Goal: Use online tool/utility: Use online tool/utility

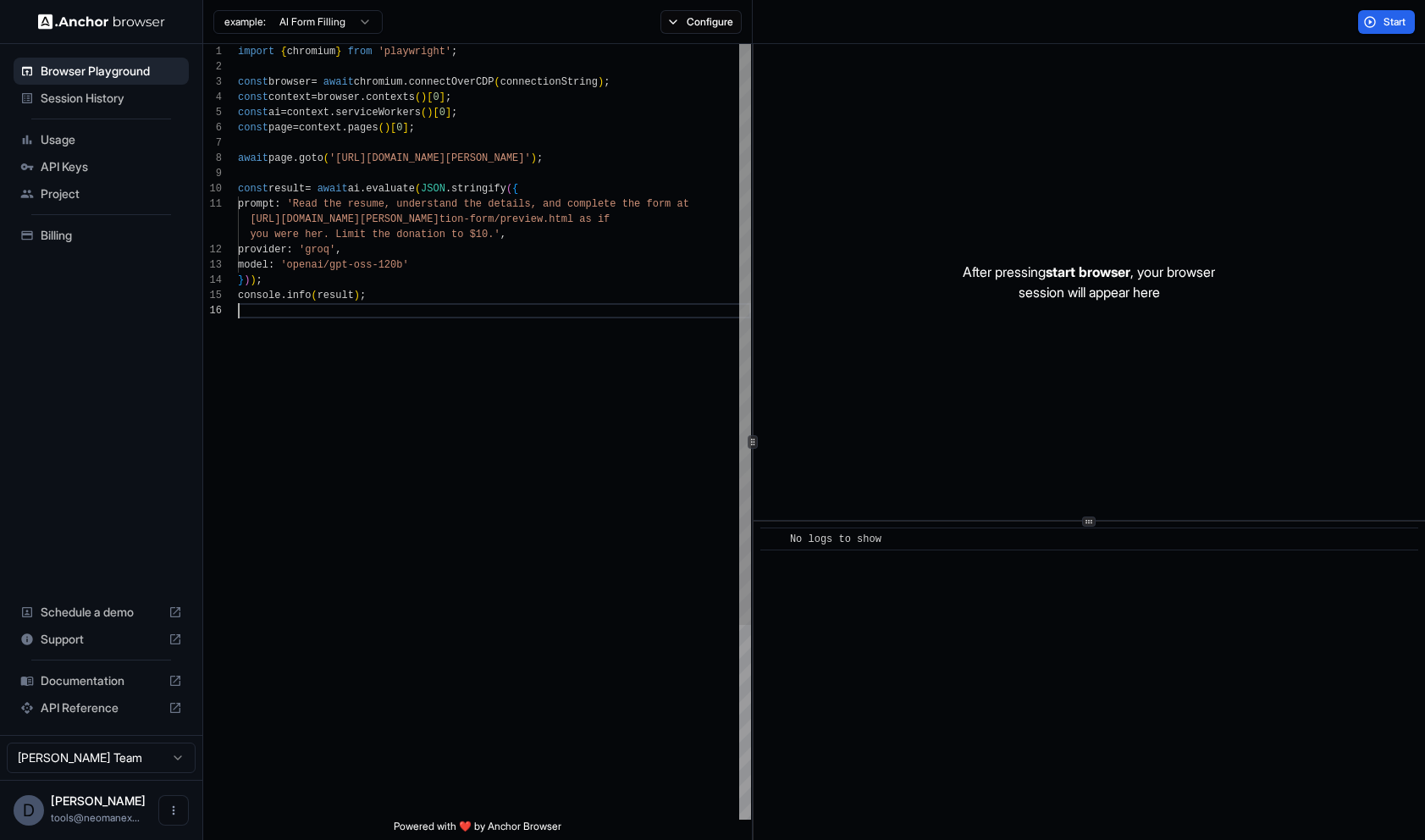
scroll to position [107, 0]
click at [550, 319] on div "import { chromium } from 'playwright' ; const browser = await chromium . connec…" at bounding box center [494, 561] width 513 height 1035
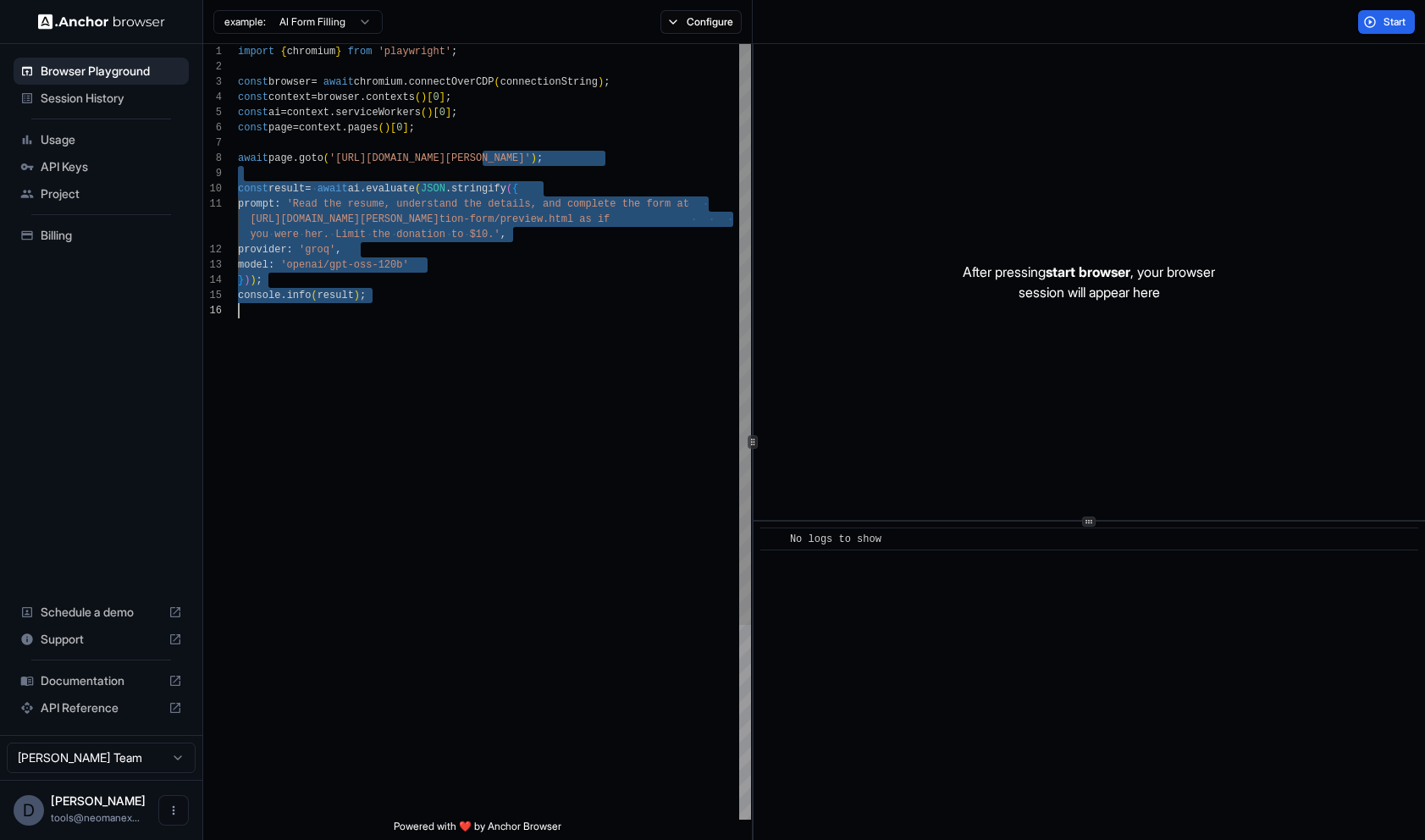
drag, startPoint x: 481, startPoint y: 165, endPoint x: 580, endPoint y: 338, distance: 199.3
click at [580, 338] on div "import { chromium } from 'playwright' ; const browser = await chromium . connec…" at bounding box center [494, 561] width 513 height 1035
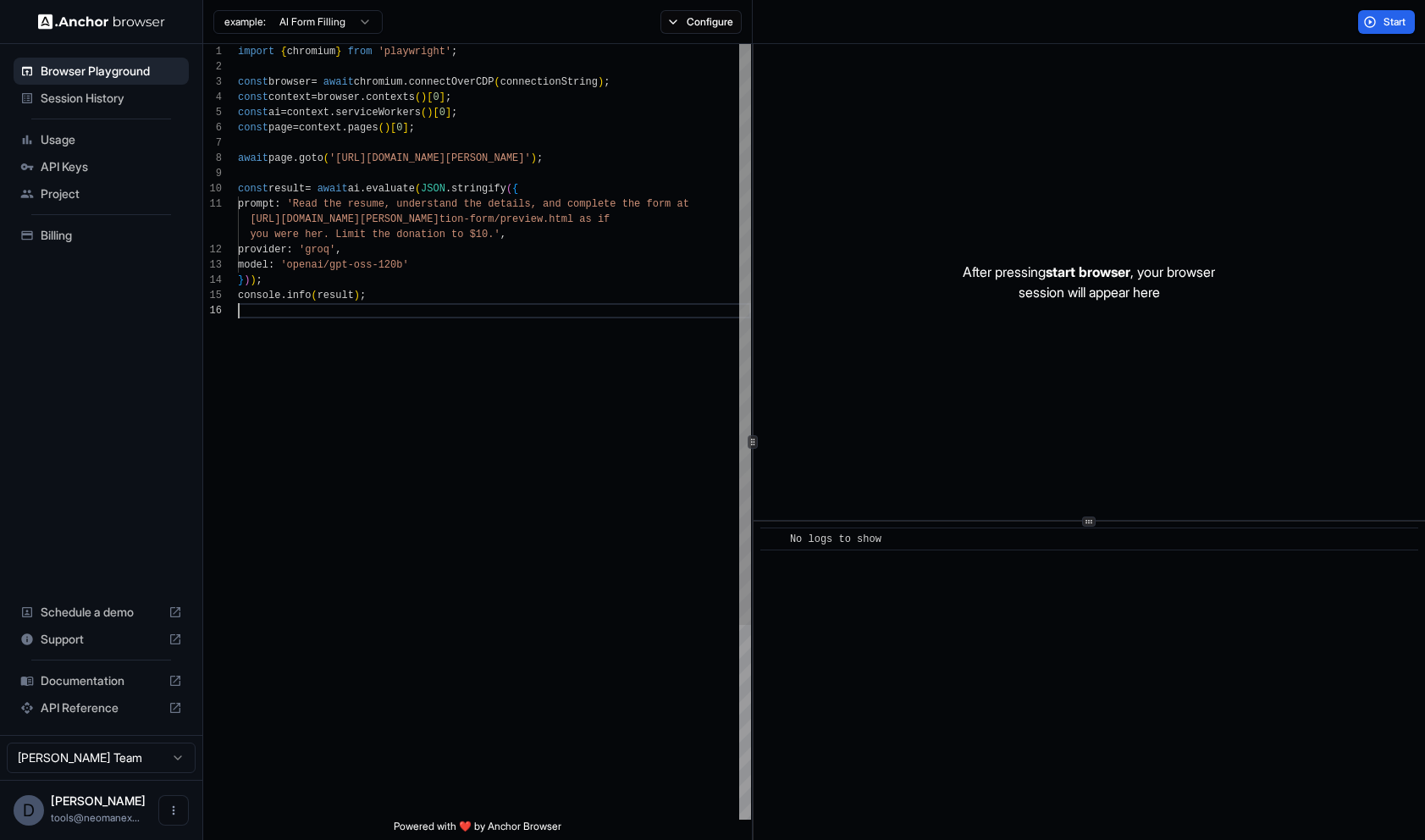
click at [580, 338] on div "import { chromium } from 'playwright' ; const browser = await chromium . connec…" at bounding box center [494, 561] width 513 height 1035
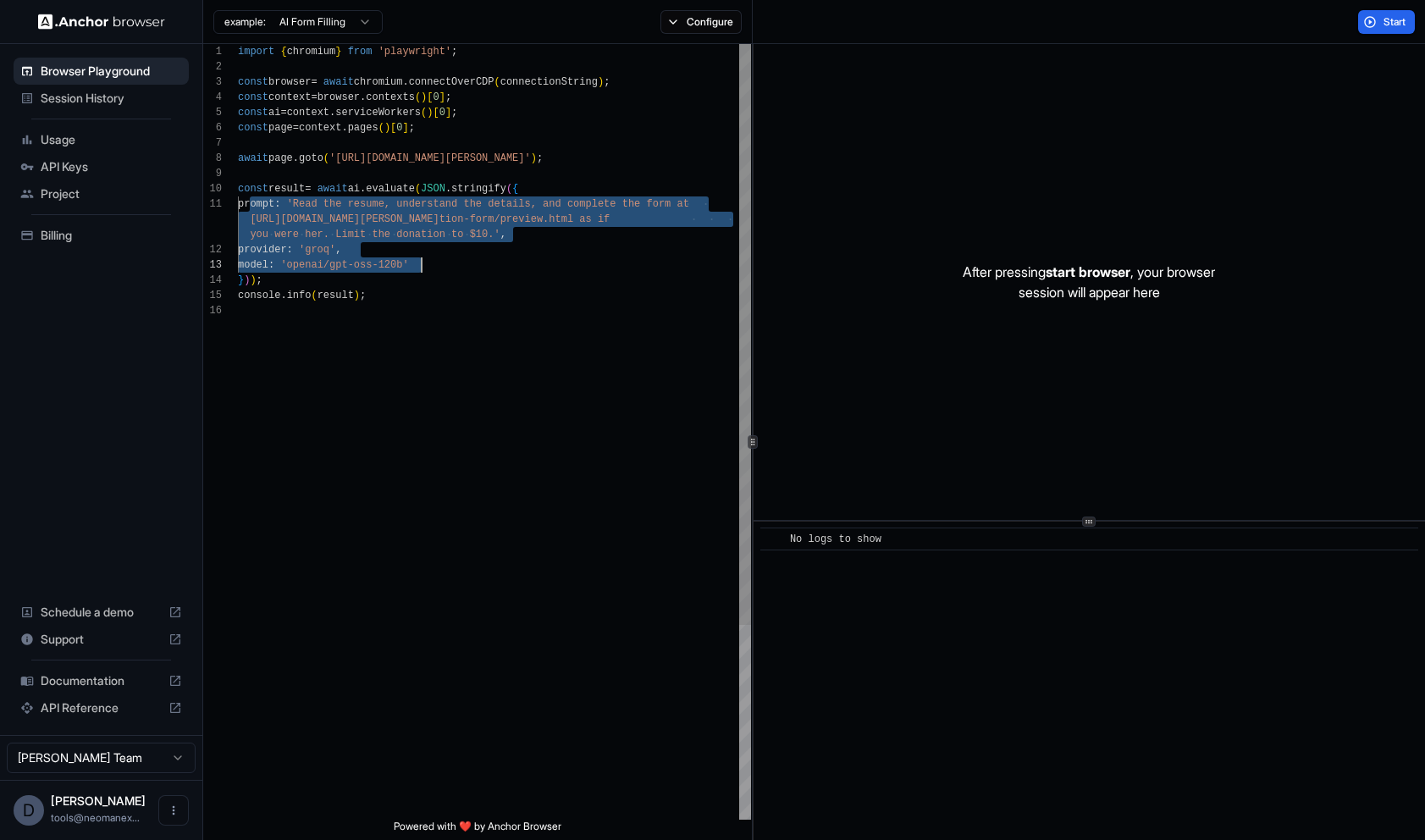
drag, startPoint x: 253, startPoint y: 205, endPoint x: 526, endPoint y: 261, distance: 278.7
click at [526, 261] on div "import { chromium } from 'playwright' ; const browser = await chromium . connec…" at bounding box center [494, 561] width 513 height 1035
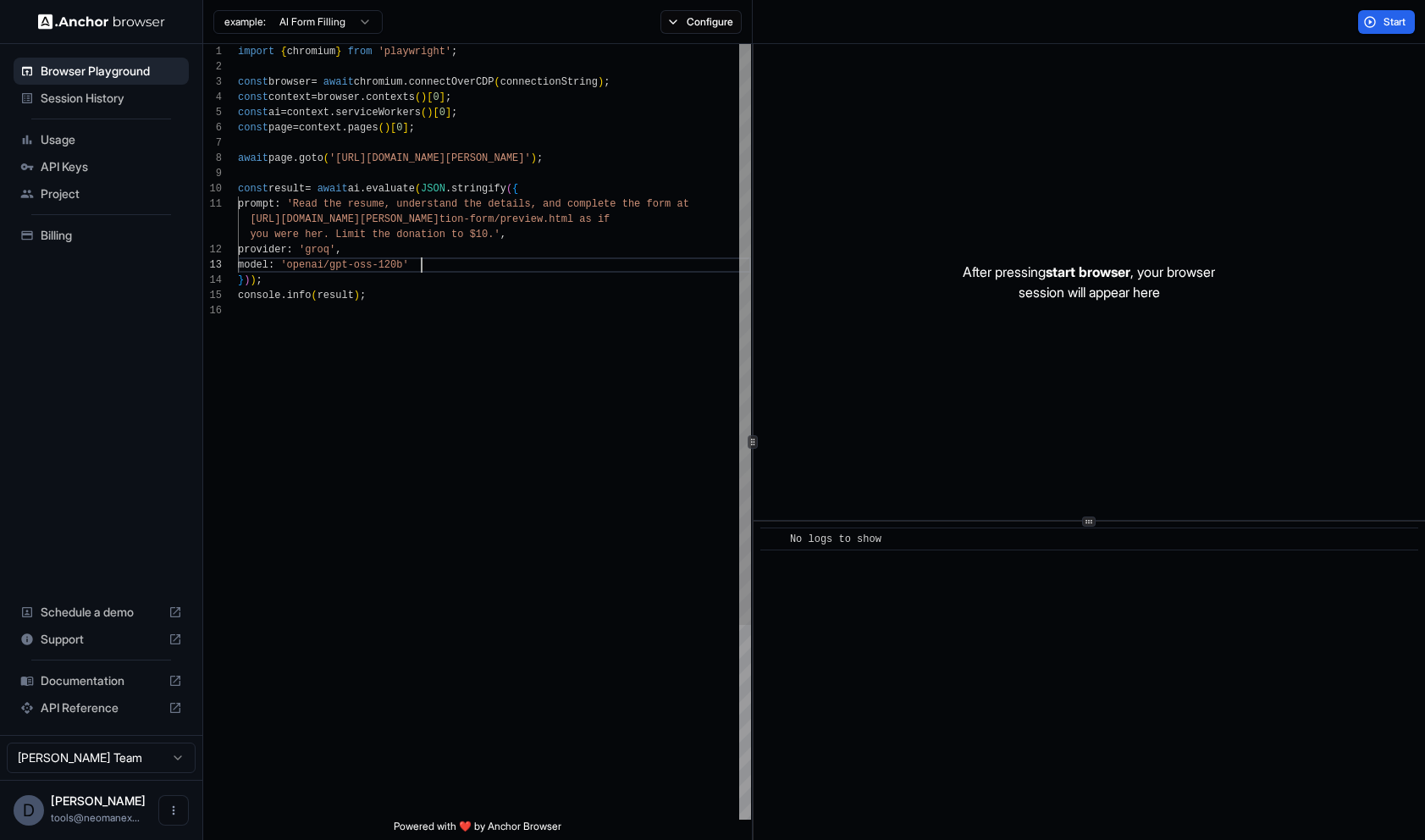
click at [526, 261] on div "import { chromium } from 'playwright' ; const browser = await chromium . connec…" at bounding box center [494, 561] width 513 height 1035
click at [507, 290] on div "import { chromium } from 'playwright' ; const browser = await chromium . connec…" at bounding box center [494, 561] width 513 height 1035
click at [509, 199] on div "import { chromium } from 'playwright' ; const browser = await chromium . connec…" at bounding box center [494, 561] width 513 height 1035
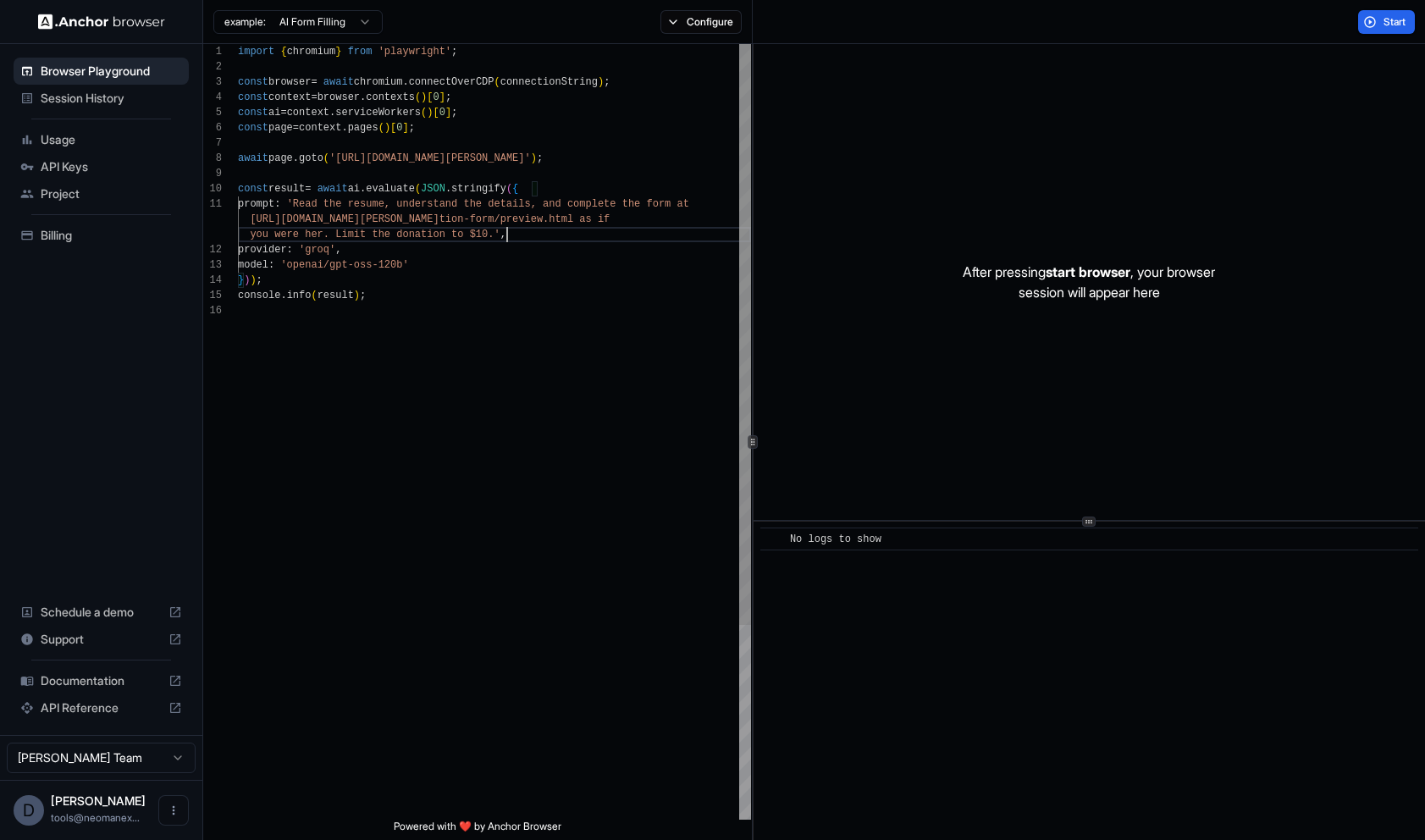
scroll to position [30, 0]
click at [597, 235] on div "import { chromium } from 'playwright' ; const browser = await chromium . connec…" at bounding box center [494, 561] width 513 height 1035
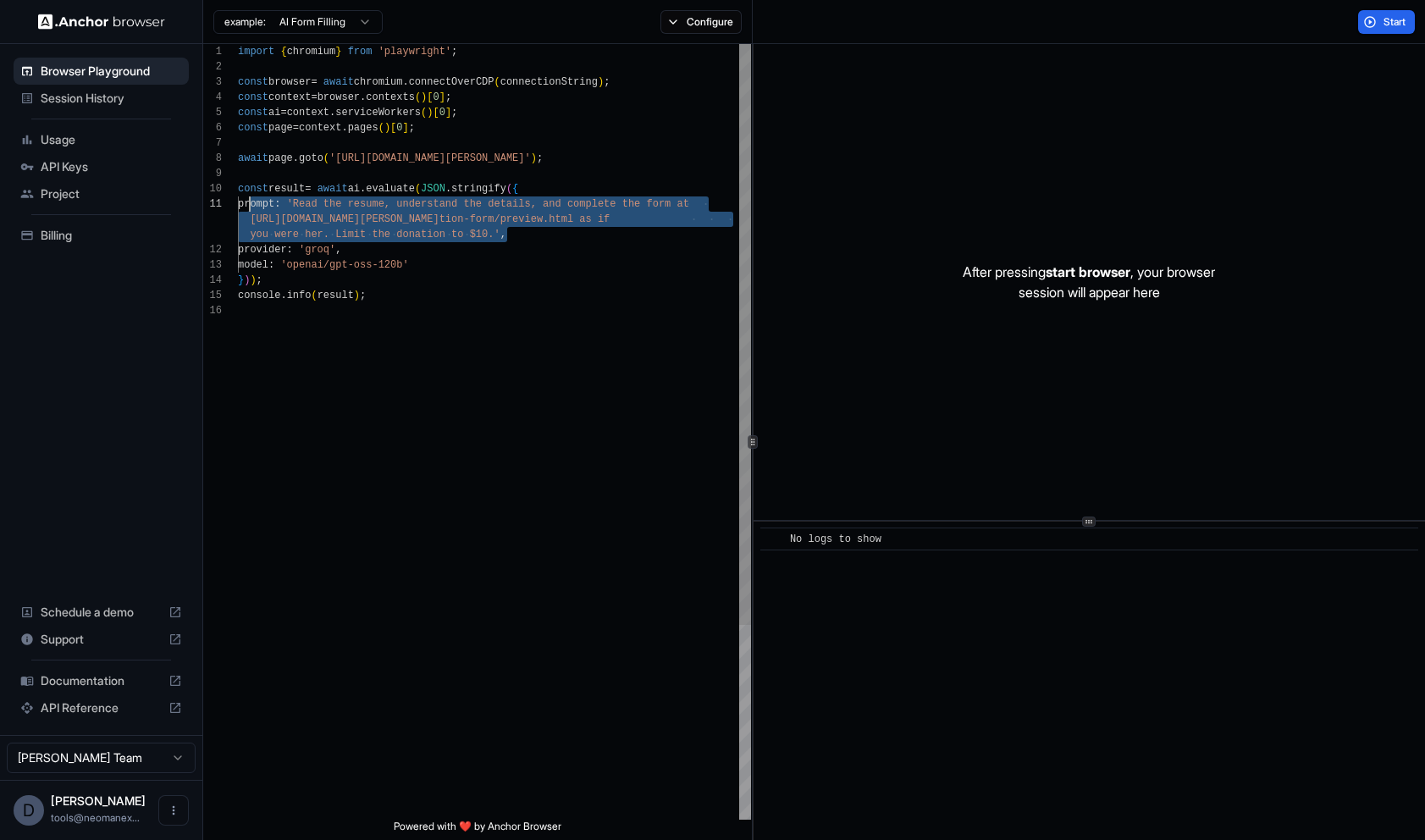
scroll to position [0, 0]
drag, startPoint x: 597, startPoint y: 235, endPoint x: 250, endPoint y: 206, distance: 348.2
click at [249, 206] on div "import { chromium } from 'playwright' ; const browser = await chromium . connec…" at bounding box center [494, 561] width 513 height 1035
click at [250, 206] on div "import { chromium } from 'playwright' ; const browser = await chromium . connec…" at bounding box center [494, 561] width 513 height 1035
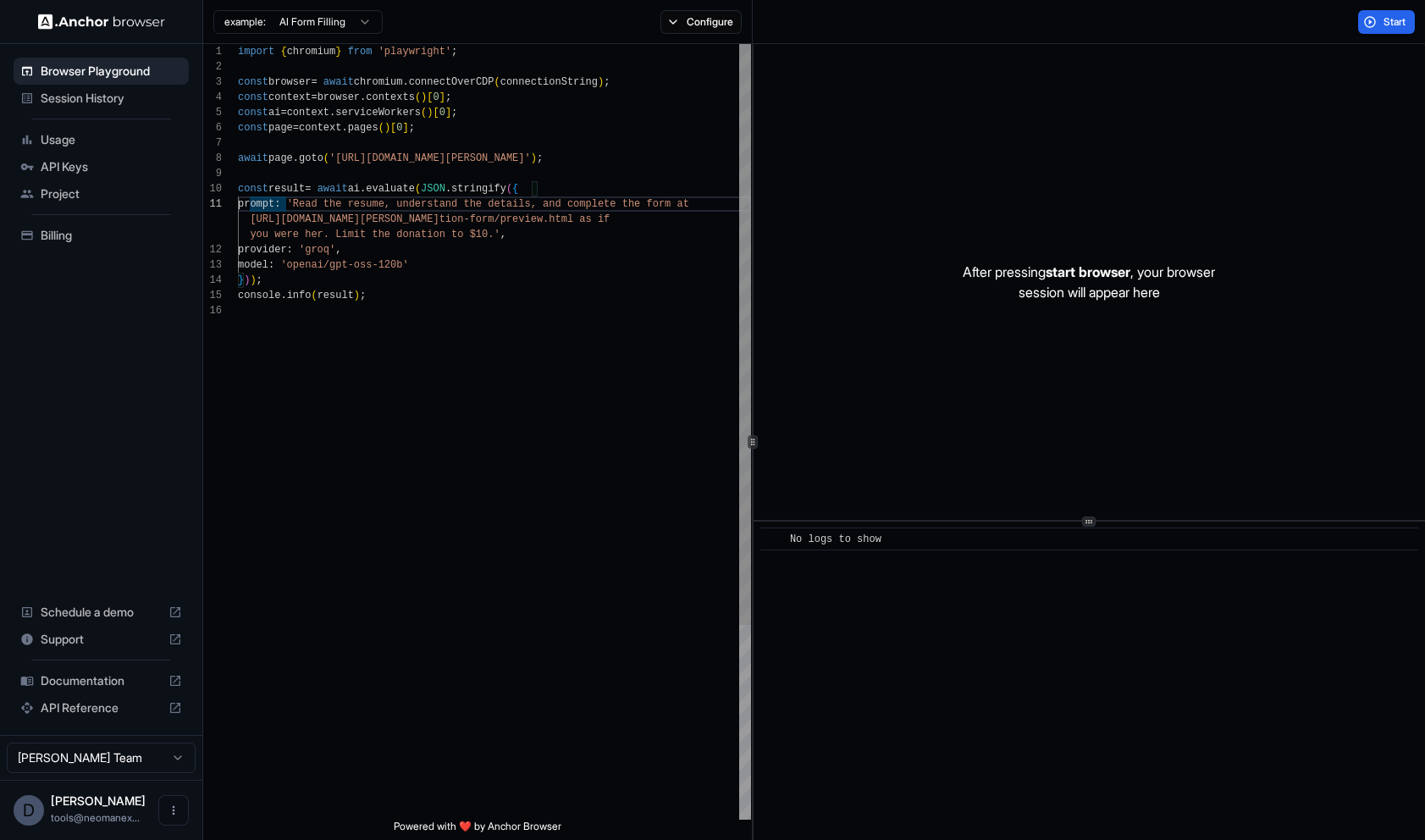
scroll to position [30, 0]
click at [574, 240] on div "import { chromium } from 'playwright' ; const browser = await chromium . connec…" at bounding box center [494, 561] width 513 height 1035
type textarea "**********"
click at [1386, 16] on span "Start" at bounding box center [1395, 23] width 24 height 14
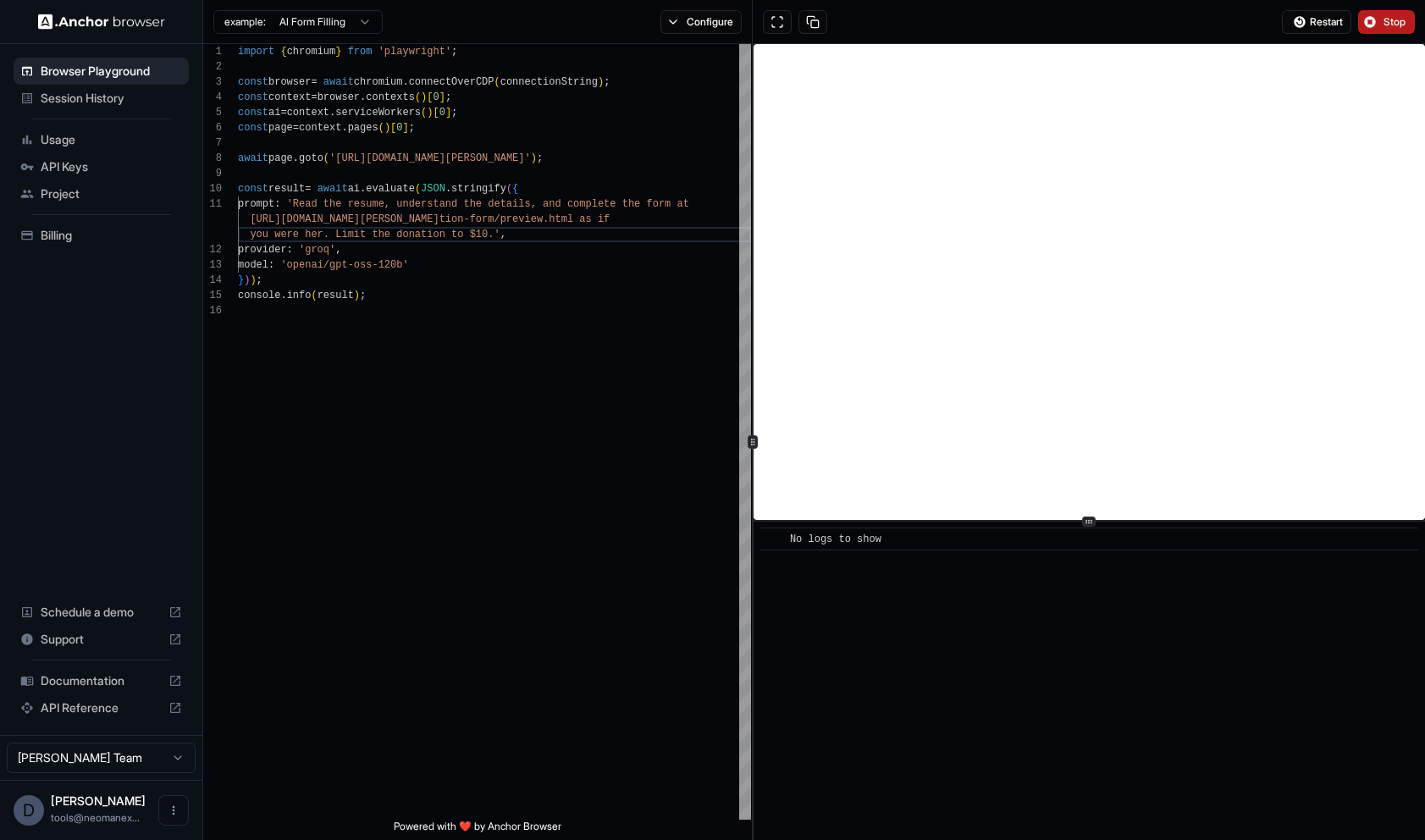
scroll to position [0, 0]
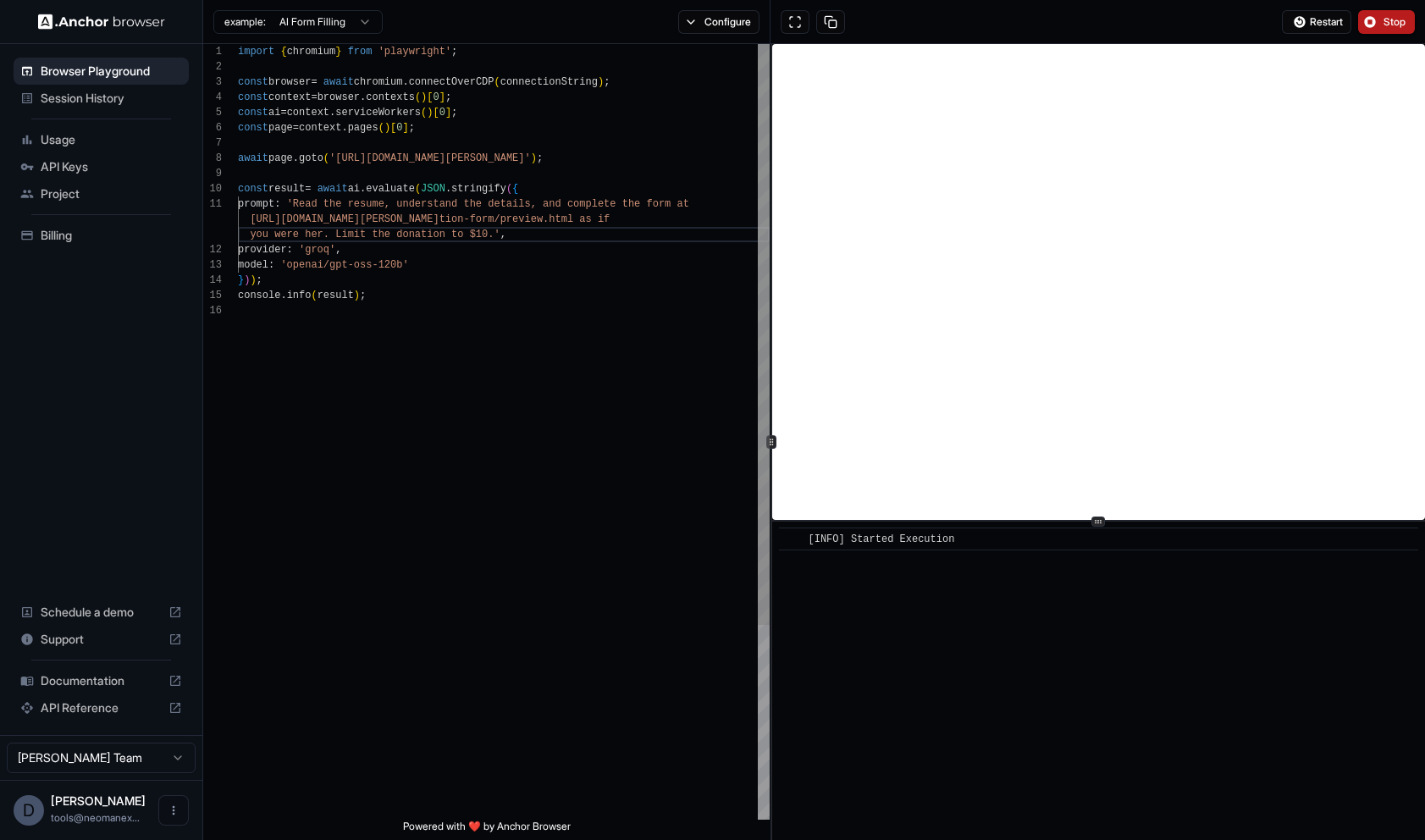
click at [771, 397] on div at bounding box center [771, 442] width 1 height 796
click at [612, 460] on div "import { chromium } from 'playwright' ; const browser = await chromium . connec…" at bounding box center [503, 561] width 532 height 1035
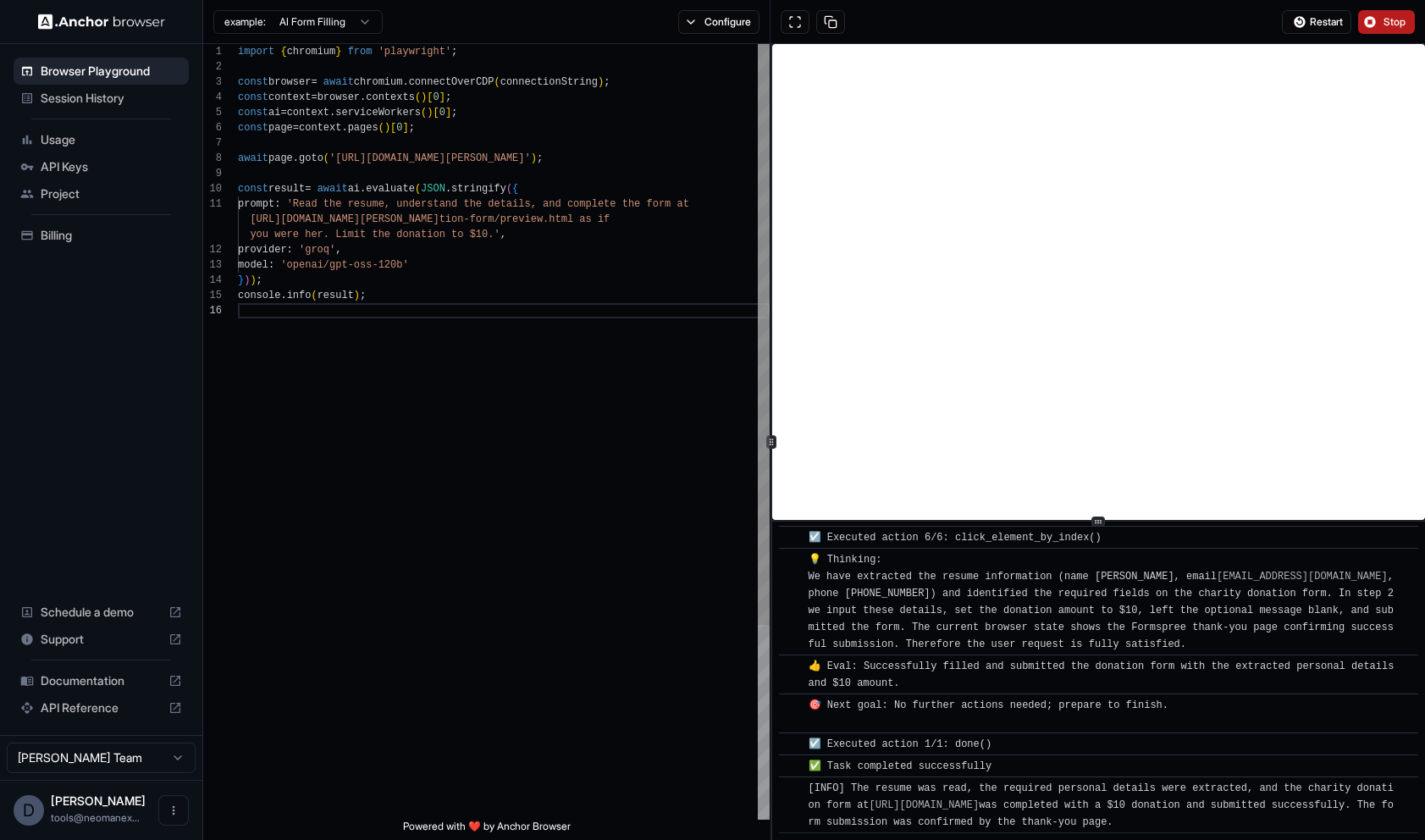
scroll to position [659, 0]
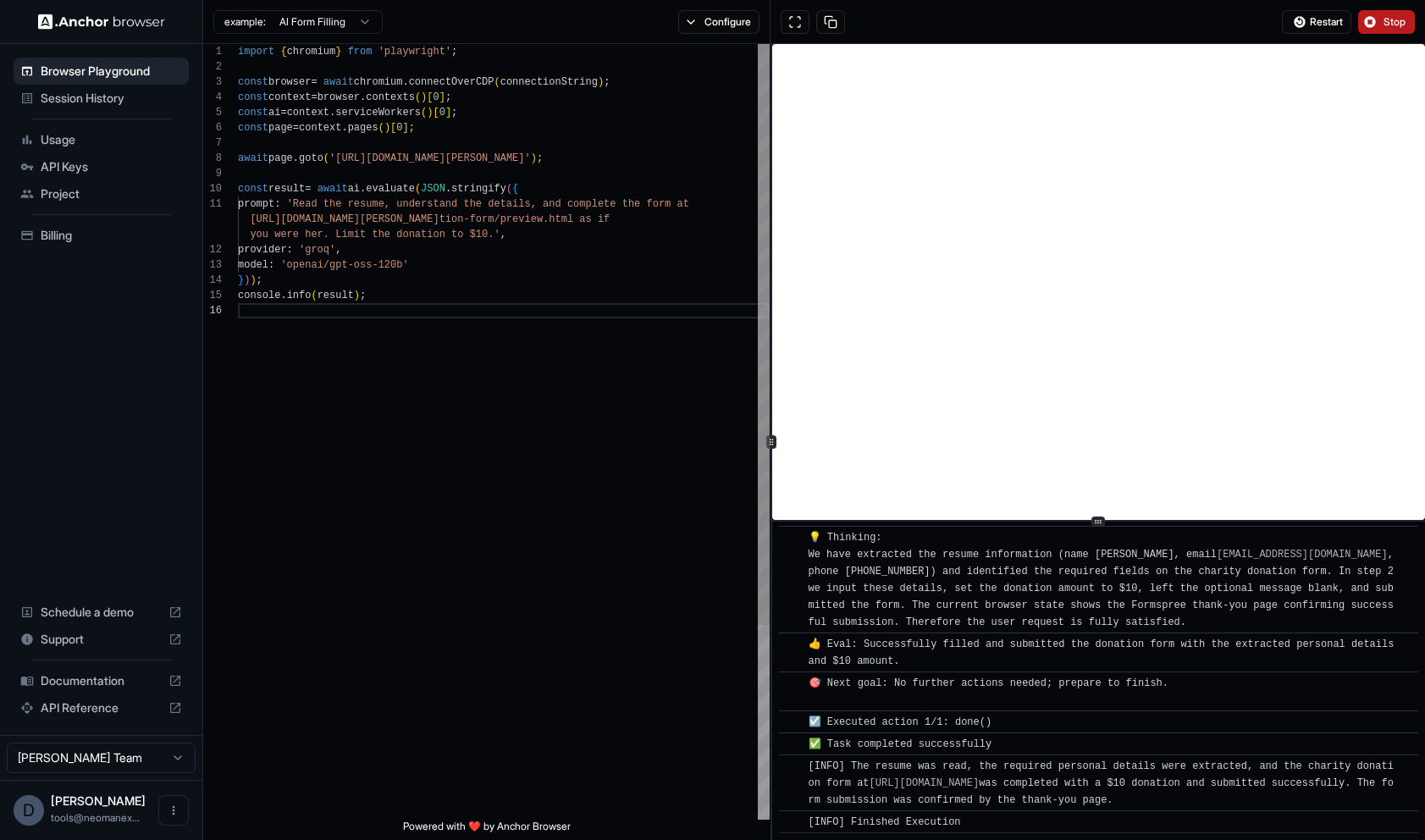
click at [602, 361] on div "import { chromium } from 'playwright' ; const browser = await chromium . connec…" at bounding box center [503, 561] width 532 height 1035
click at [709, 477] on div "import { chromium } from 'playwright' ; const browser = await chromium . connec…" at bounding box center [503, 561] width 532 height 1035
